Goal: Task Accomplishment & Management: Manage account settings

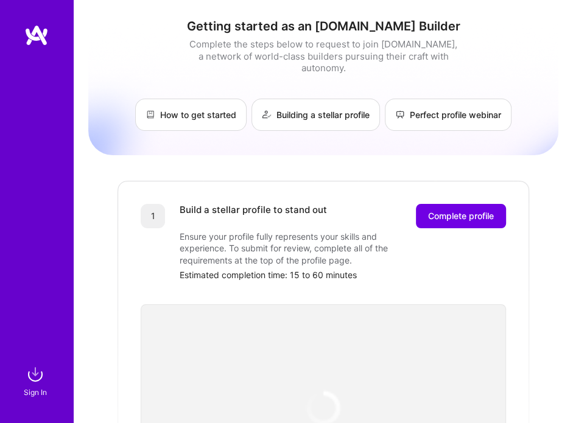
click at [33, 30] on img at bounding box center [36, 35] width 24 height 22
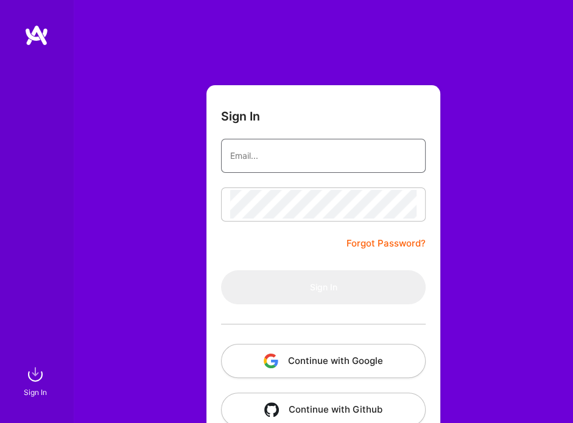
click at [260, 149] on input "email" at bounding box center [323, 155] width 186 height 29
type input "[EMAIL_ADDRESS][DOMAIN_NAME]"
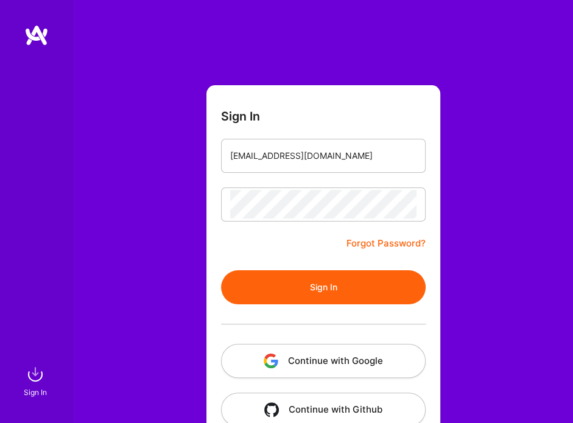
click at [316, 282] on button "Sign In" at bounding box center [323, 288] width 205 height 34
